Goal: Find contact information: Obtain details needed to contact an individual or organization

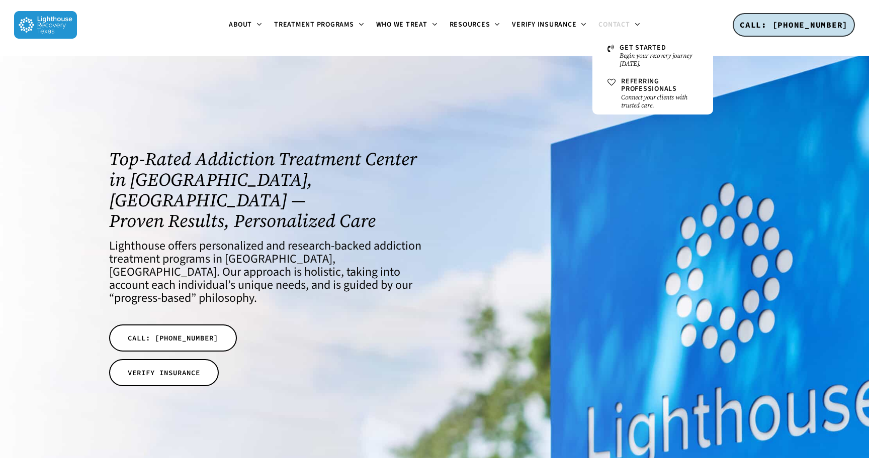
click at [611, 24] on span "Contact" at bounding box center [613, 25] width 31 height 10
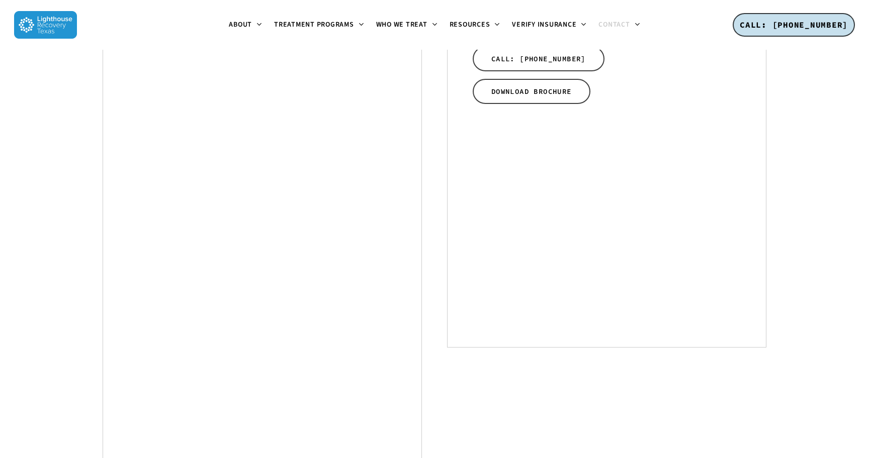
scroll to position [435, 0]
click at [823, 263] on div "Start your recovery with Lighthouse in Dallas today! Please give us a call, sch…" at bounding box center [434, 55] width 869 height 882
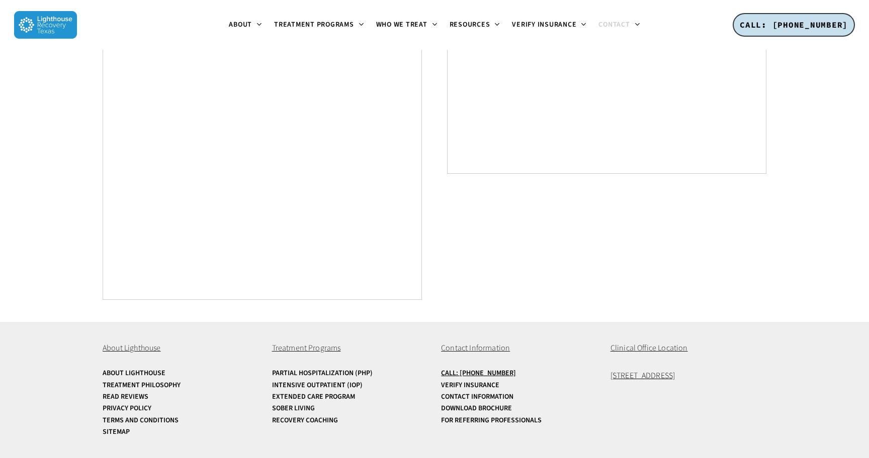
click at [472, 347] on span "Contact Information" at bounding box center [475, 348] width 69 height 11
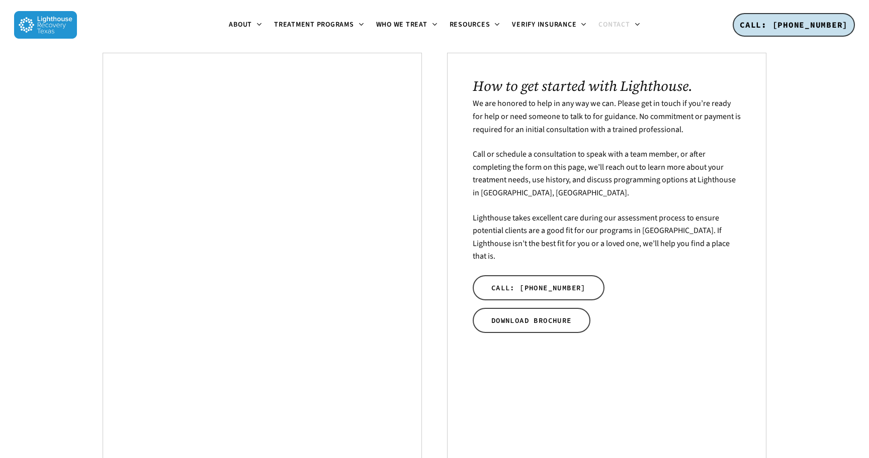
scroll to position [226, 0]
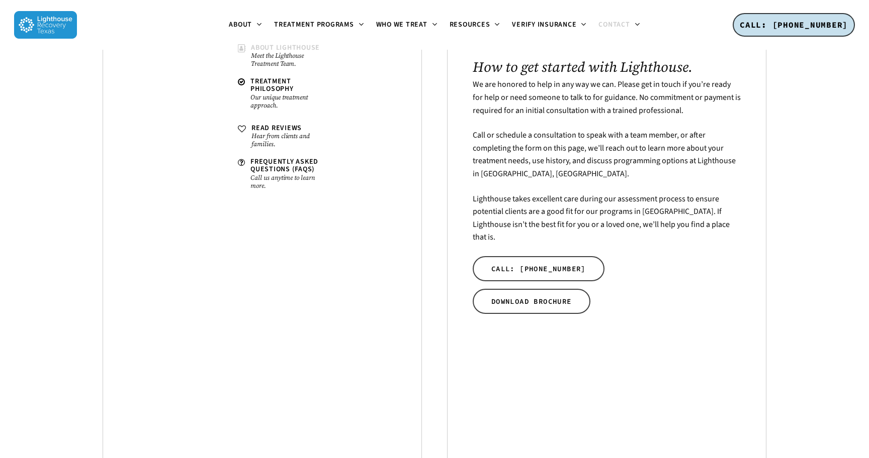
click at [256, 46] on span "About Lighthouse" at bounding box center [285, 48] width 69 height 10
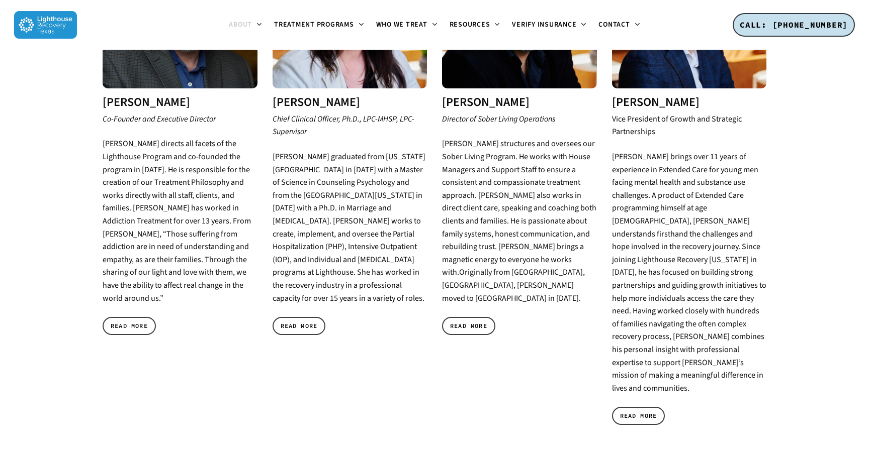
scroll to position [513, 0]
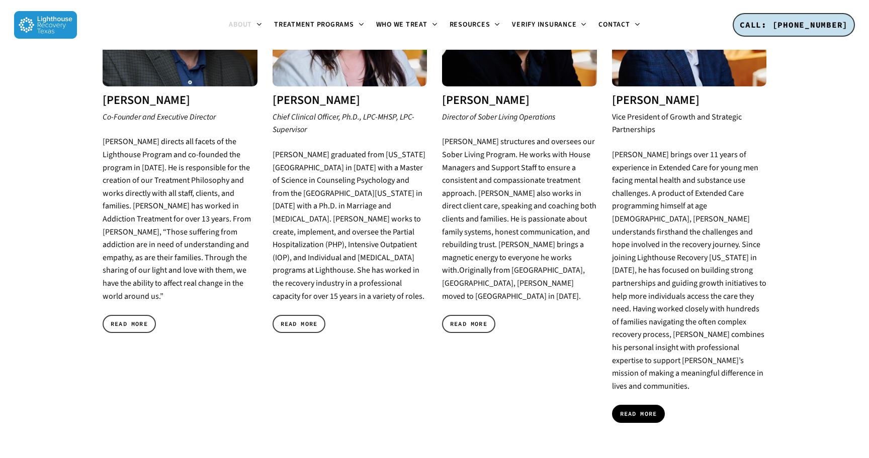
click at [626, 409] on span "READ MORE" at bounding box center [638, 414] width 37 height 10
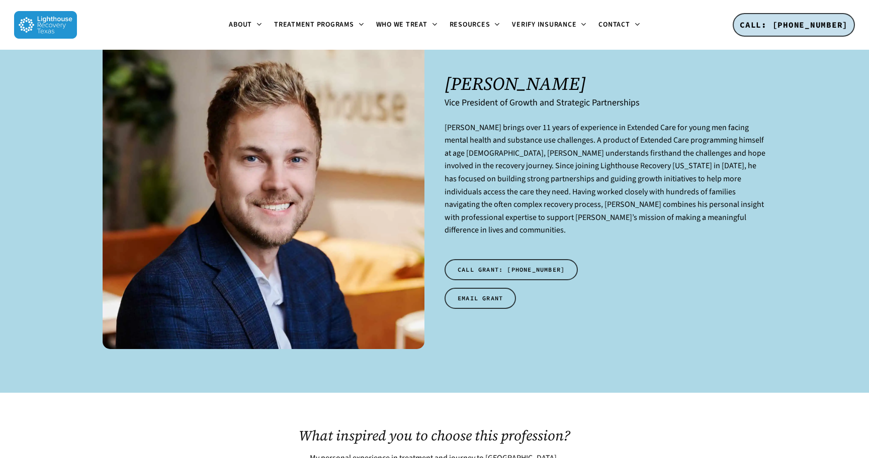
scroll to position [63, 0]
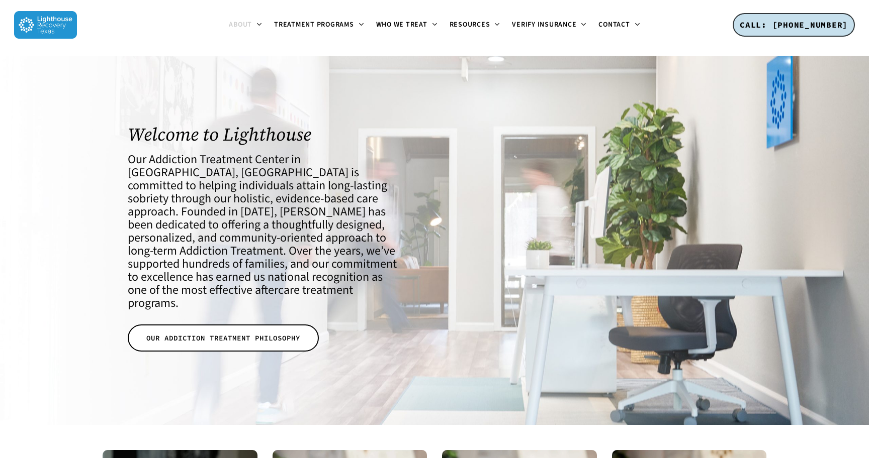
scroll to position [519, 0]
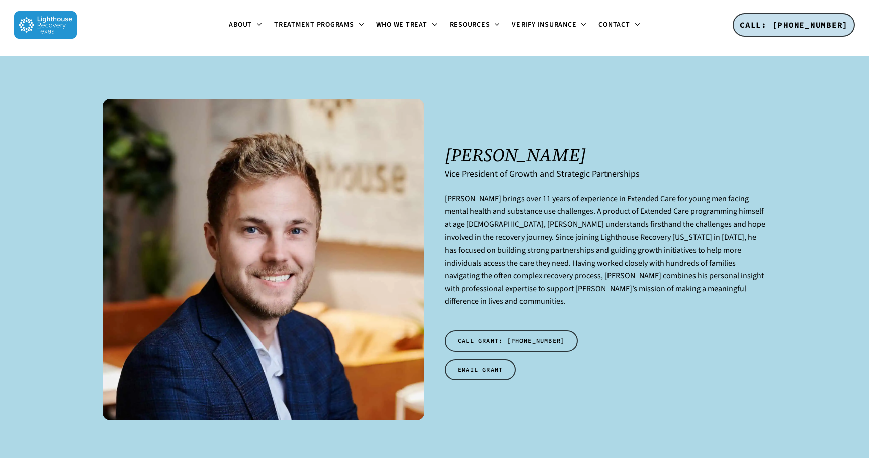
scroll to position [69, 0]
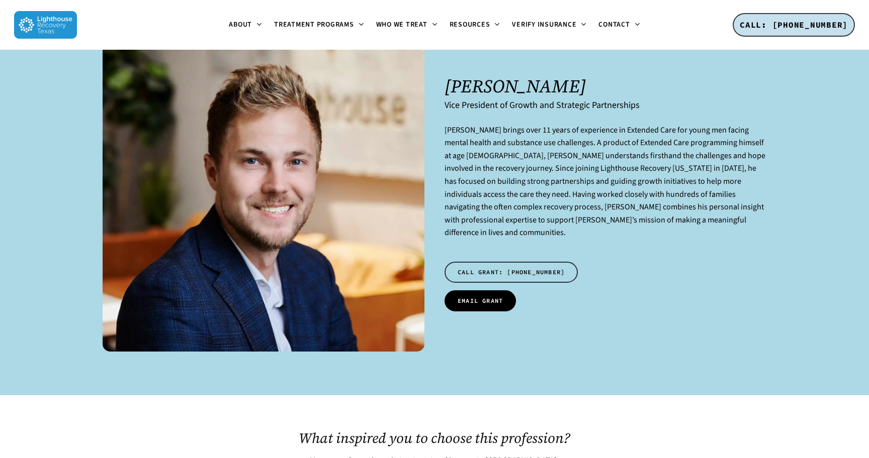
click at [496, 296] on span "EMAIL GRANT" at bounding box center [479, 301] width 45 height 10
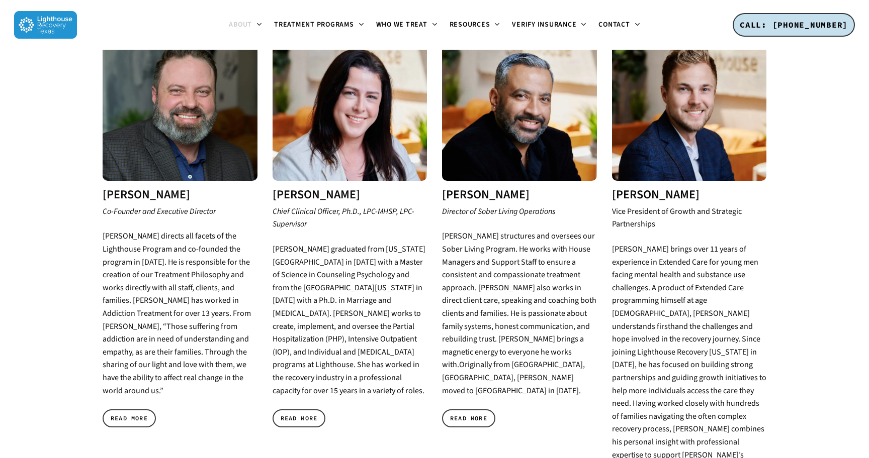
scroll to position [424, 0]
click at [137, 414] on span "READ MORE" at bounding box center [129, 419] width 37 height 10
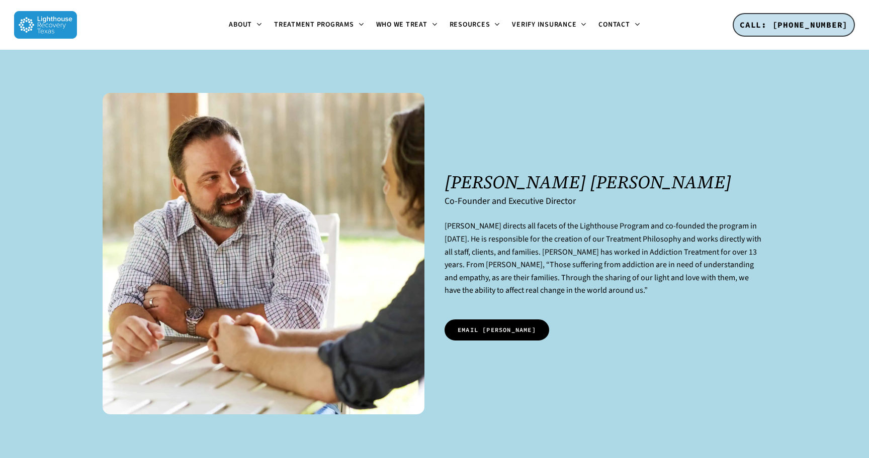
click at [494, 332] on span "EMAIL MIKE" at bounding box center [496, 330] width 78 height 10
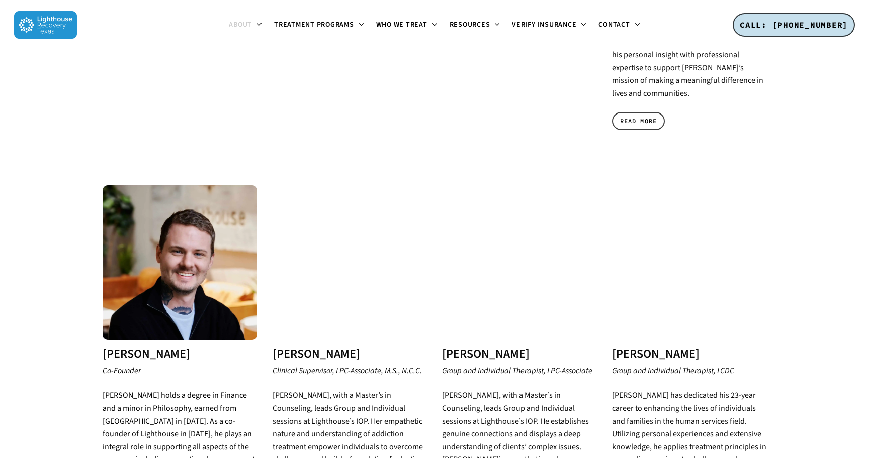
scroll to position [805, 0]
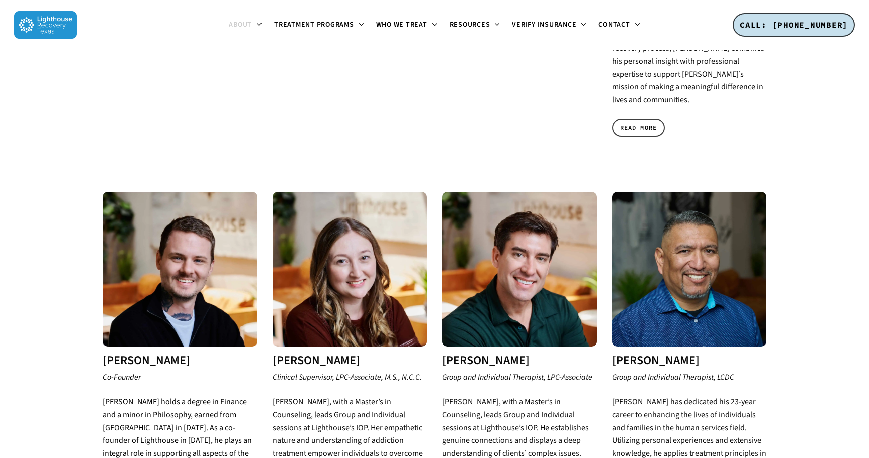
click at [173, 243] on img at bounding box center [180, 269] width 155 height 155
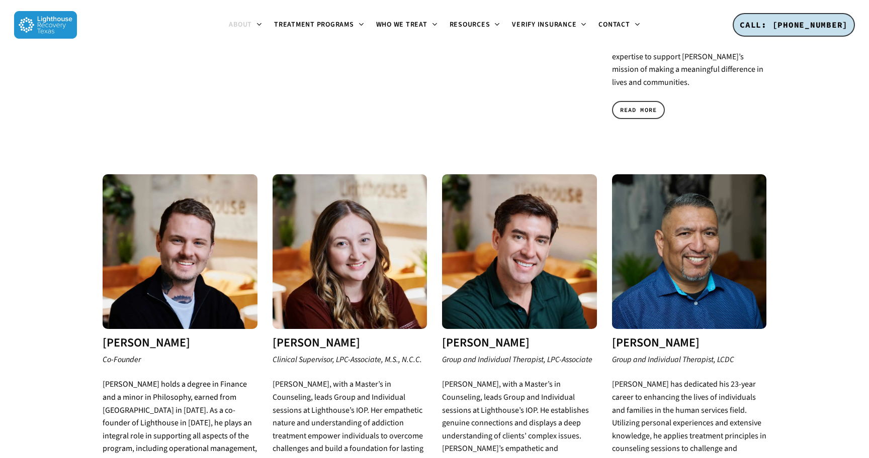
scroll to position [846, 0]
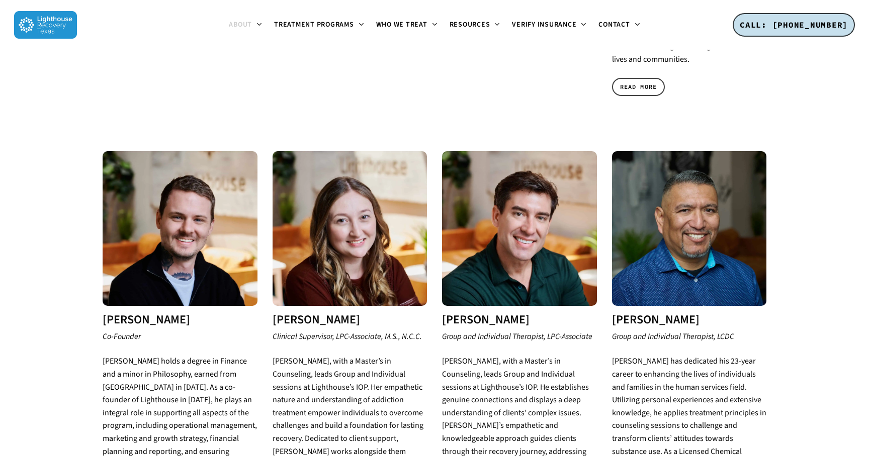
click at [169, 190] on img at bounding box center [180, 228] width 155 height 155
click at [153, 314] on h3 "[PERSON_NAME]" at bounding box center [180, 320] width 155 height 13
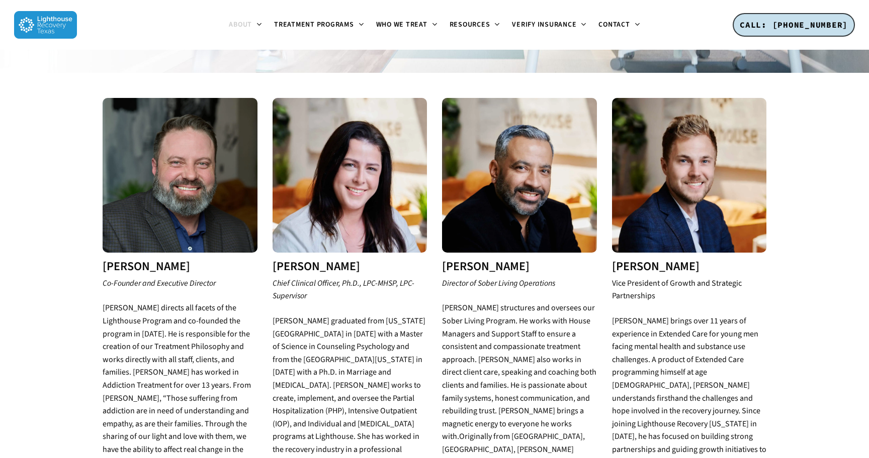
scroll to position [381, 0]
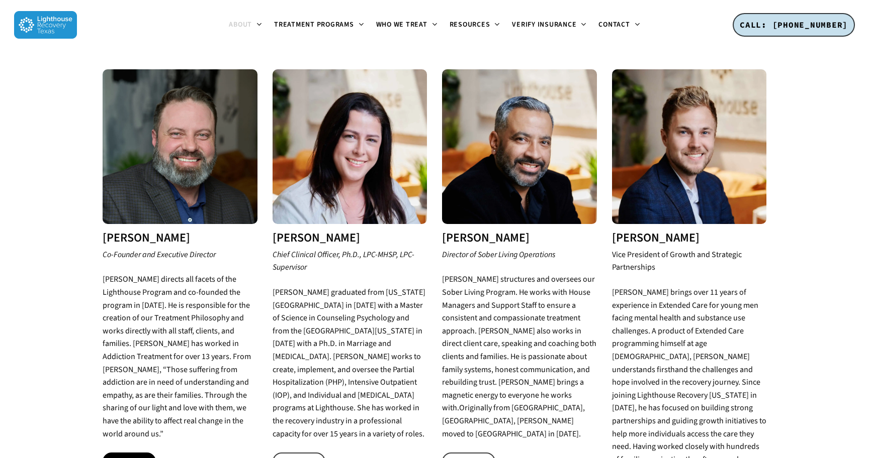
click at [140, 457] on span "READ MORE" at bounding box center [129, 462] width 37 height 10
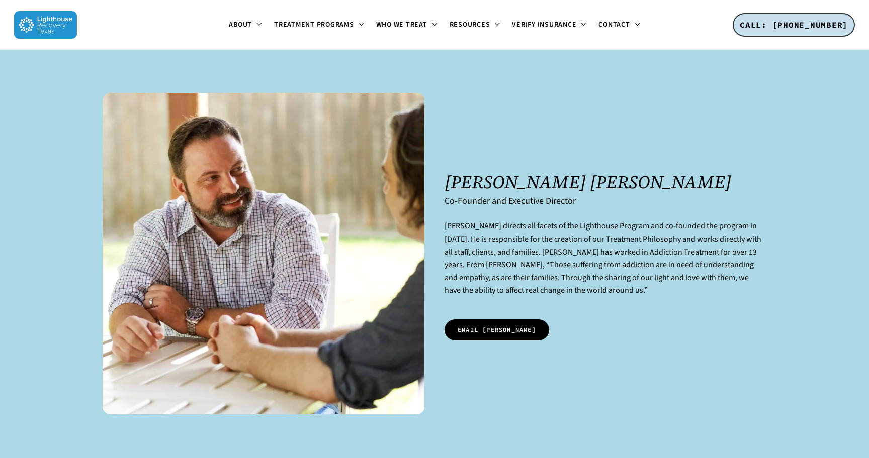
click at [485, 331] on span "EMAIL [PERSON_NAME]" at bounding box center [496, 330] width 78 height 10
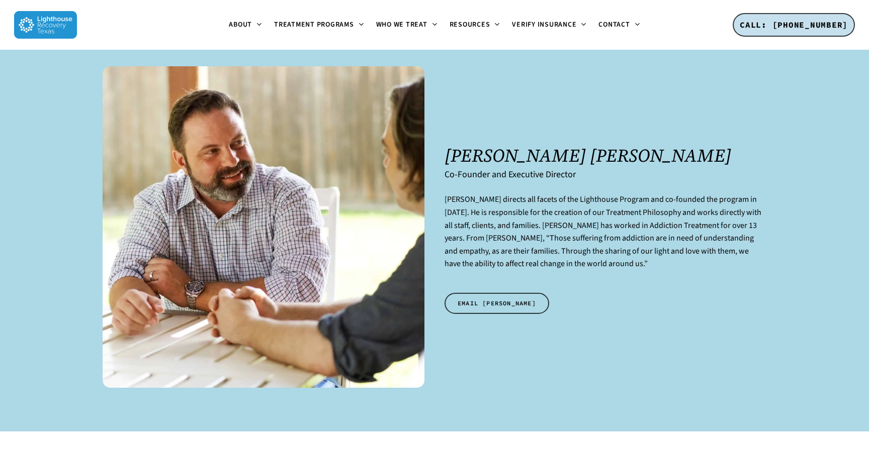
scroll to position [26, 0]
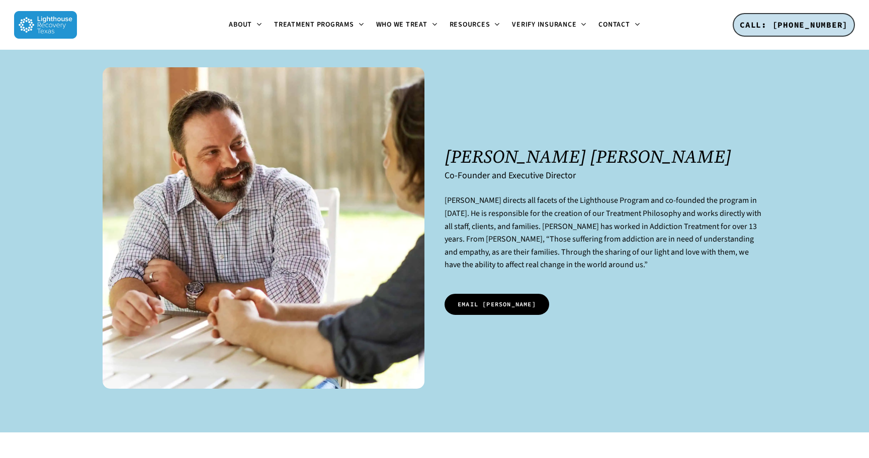
click at [465, 306] on span "EMAIL [PERSON_NAME]" at bounding box center [496, 305] width 78 height 10
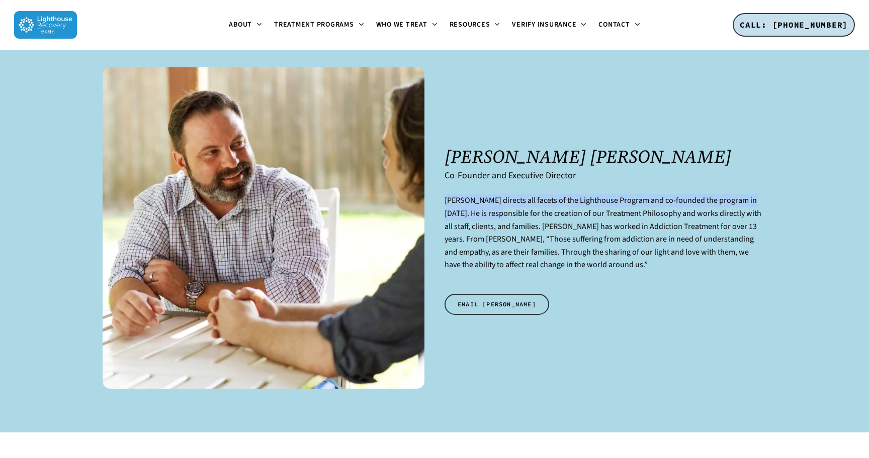
drag, startPoint x: 443, startPoint y: 200, endPoint x: 485, endPoint y: 212, distance: 43.1
click at [485, 212] on div "[PERSON_NAME] [PERSON_NAME] Co-Founder and Executive Director [PERSON_NAME] dir…" at bounding box center [605, 228] width 342 height 322
click at [485, 212] on p "[PERSON_NAME] directs all facets of the Lighthouse Program and co-founded the p…" at bounding box center [605, 239] width 322 height 89
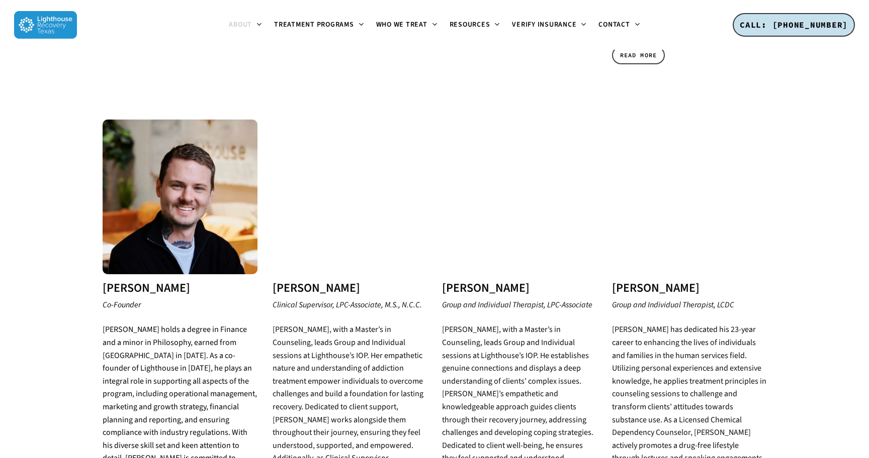
scroll to position [873, 0]
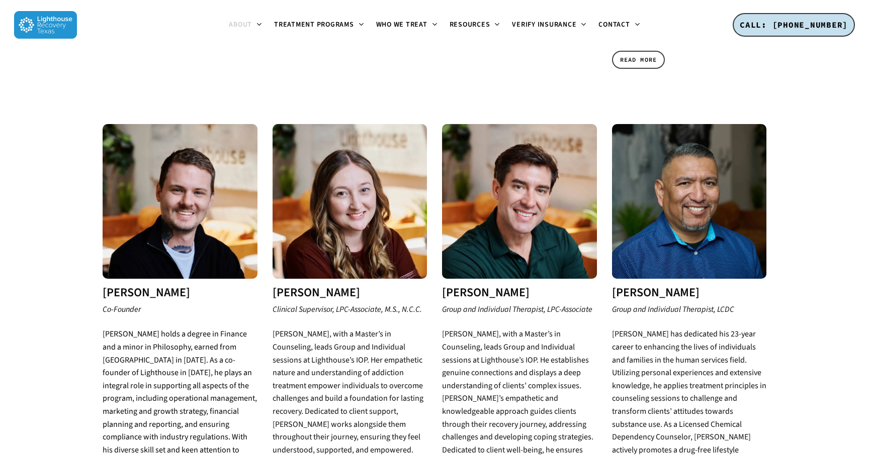
click at [181, 182] on img at bounding box center [180, 201] width 155 height 155
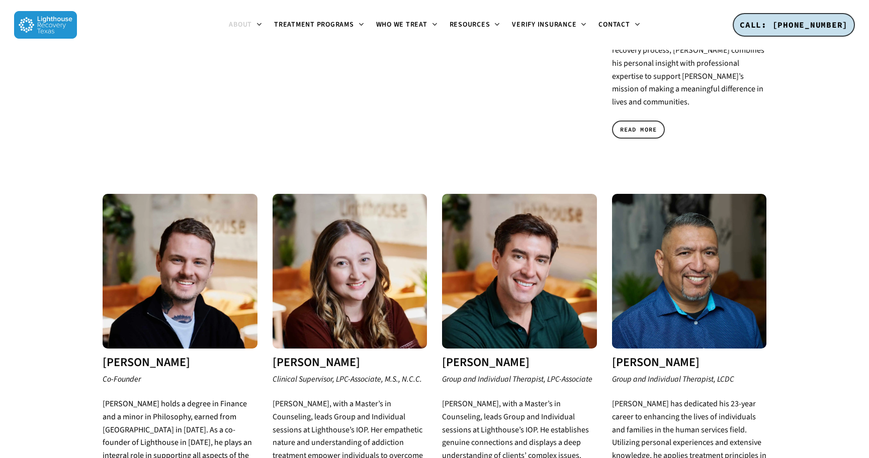
scroll to position [802, 0]
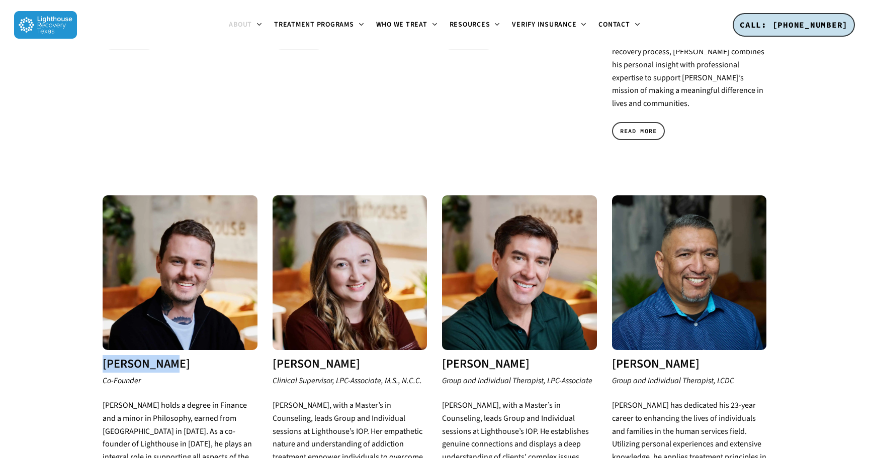
drag, startPoint x: 101, startPoint y: 326, endPoint x: 178, endPoint y: 327, distance: 77.4
click at [178, 327] on div "John Bowden Co-Founder John holds a degree in Finance and a minor in Philosophy…" at bounding box center [180, 396] width 170 height 401
copy h3 "John Bowden"
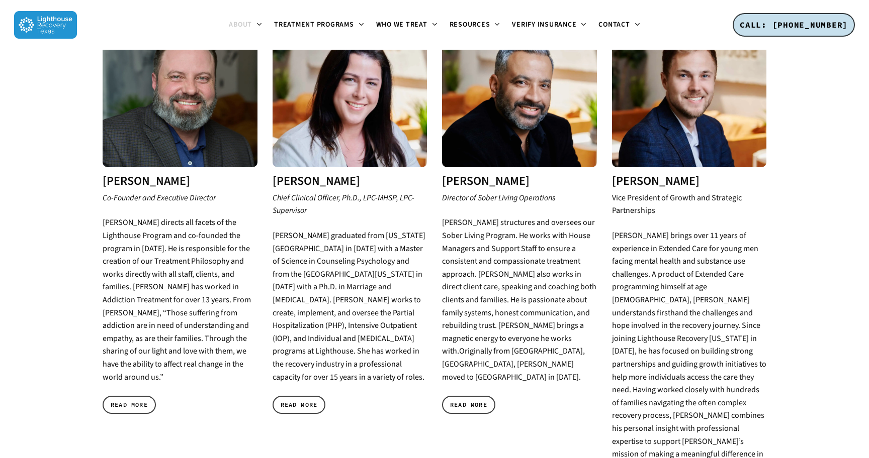
scroll to position [437, 0]
click at [133, 357] on div "Mike Jones Co-Founder and Executive Director Mike Jones directs all facets of t…" at bounding box center [180, 219] width 155 height 412
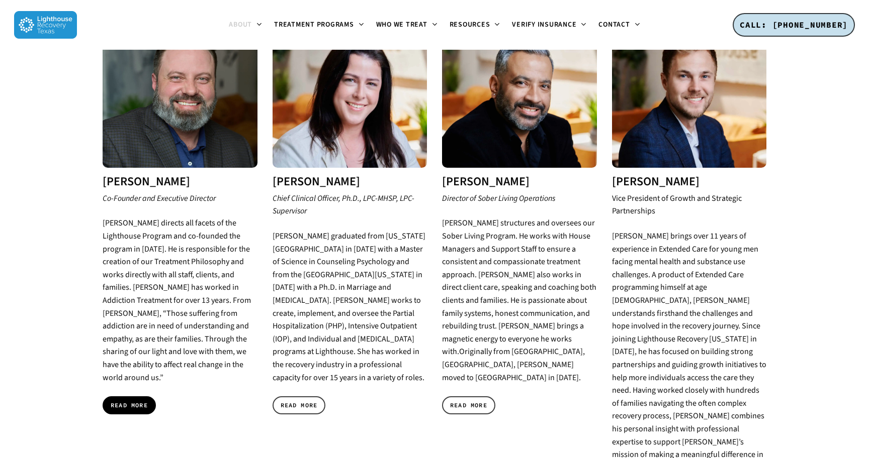
click at [131, 397] on link "READ MORE" at bounding box center [129, 406] width 53 height 18
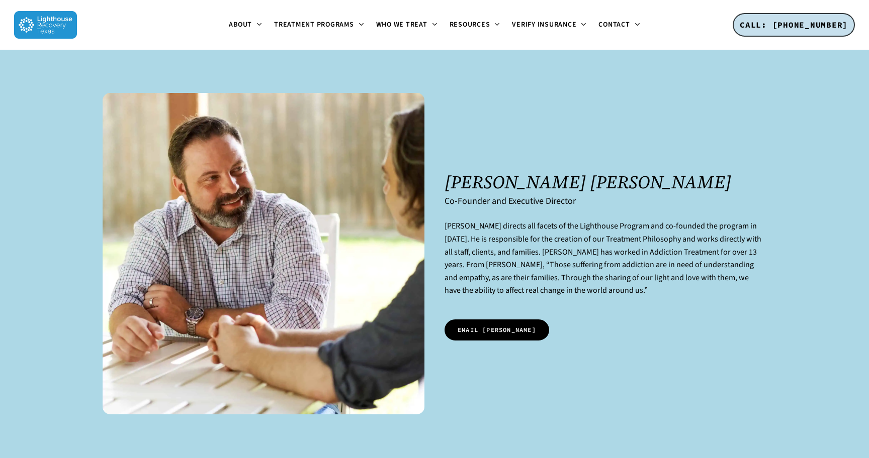
click at [471, 330] on span "EMAIL [PERSON_NAME]" at bounding box center [496, 330] width 78 height 10
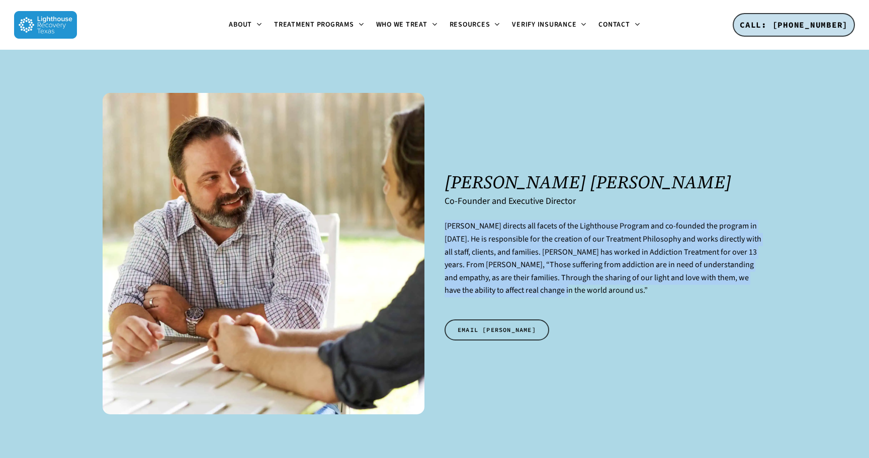
drag, startPoint x: 524, startPoint y: 294, endPoint x: 443, endPoint y: 227, distance: 104.6
click at [443, 227] on div "[PERSON_NAME] [PERSON_NAME] Co-Founder and Executive Director [PERSON_NAME] dir…" at bounding box center [605, 254] width 342 height 322
